Goal: Check status: Check status

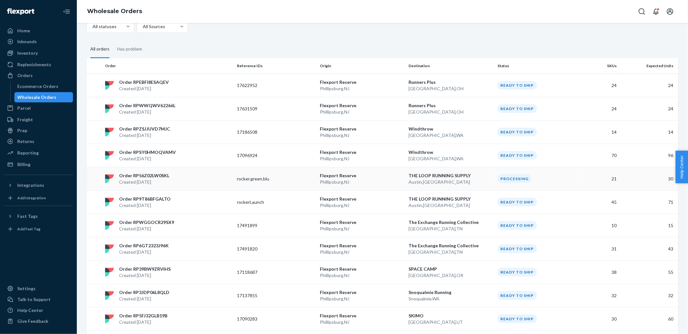
scroll to position [33, 0]
click at [171, 90] on div "Order RPEBFI8ESAQEV Created [DATE]" at bounding box center [168, 86] width 132 height 13
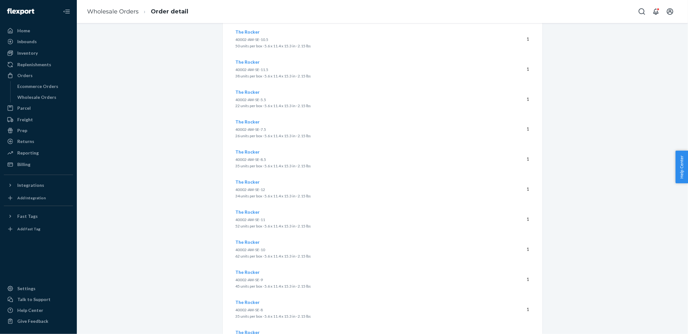
scroll to position [652, 0]
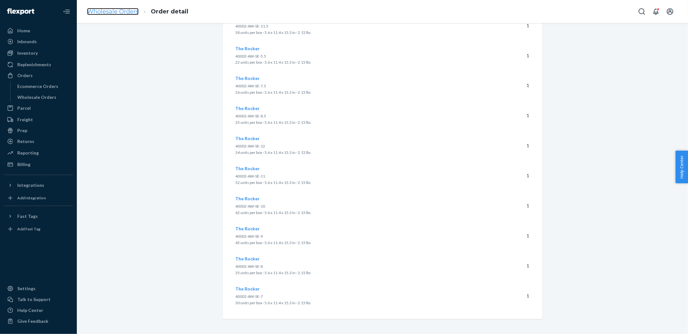
click at [109, 13] on link "Wholesale Orders" at bounding box center [113, 11] width 52 height 7
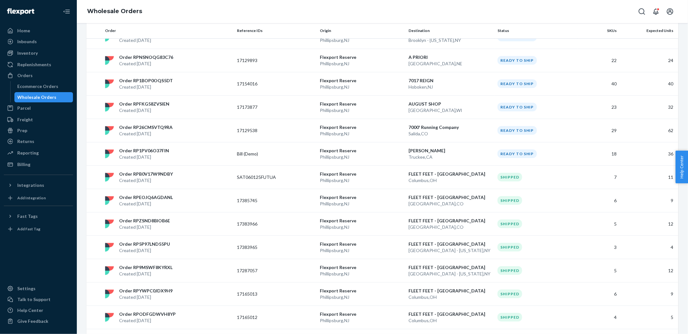
scroll to position [1308, 0]
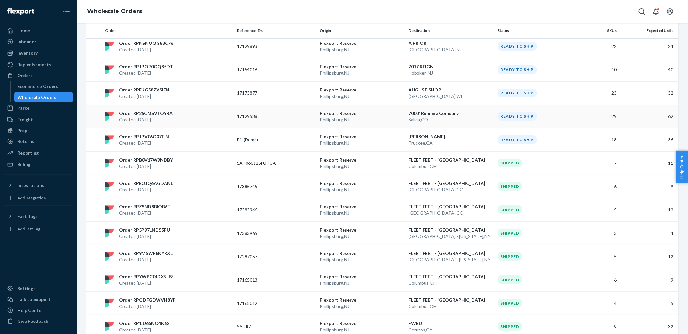
click at [163, 117] on p "Created [DATE]" at bounding box center [145, 120] width 53 height 6
